Goal: Information Seeking & Learning: Learn about a topic

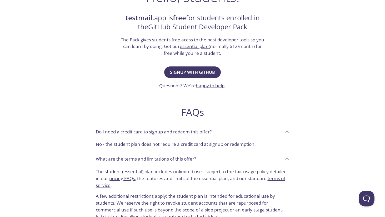
click at [167, 42] on h3 "The Pack gives students free acess to the best developer tools so you can learn…" at bounding box center [192, 46] width 145 height 20
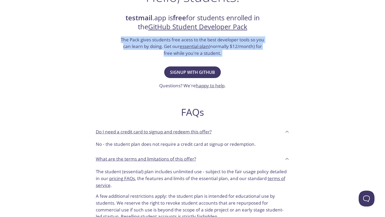
click at [167, 42] on h3 "The Pack gives students free acess to the best developer tools so you can learn…" at bounding box center [192, 46] width 145 height 20
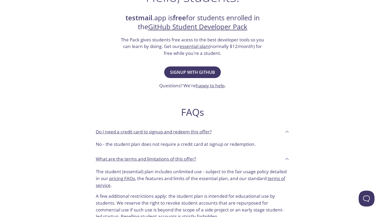
click at [166, 52] on h3 "The Pack gives students free acess to the best developer tools so you can learn…" at bounding box center [192, 46] width 145 height 20
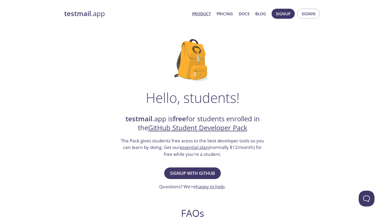
click at [200, 15] on link "Product" at bounding box center [201, 13] width 19 height 7
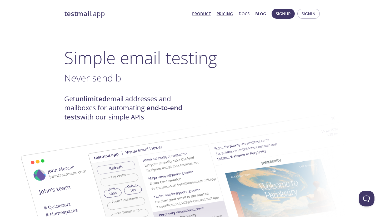
click at [228, 13] on link "Pricing" at bounding box center [225, 13] width 16 height 7
